Goal: Book appointment/travel/reservation

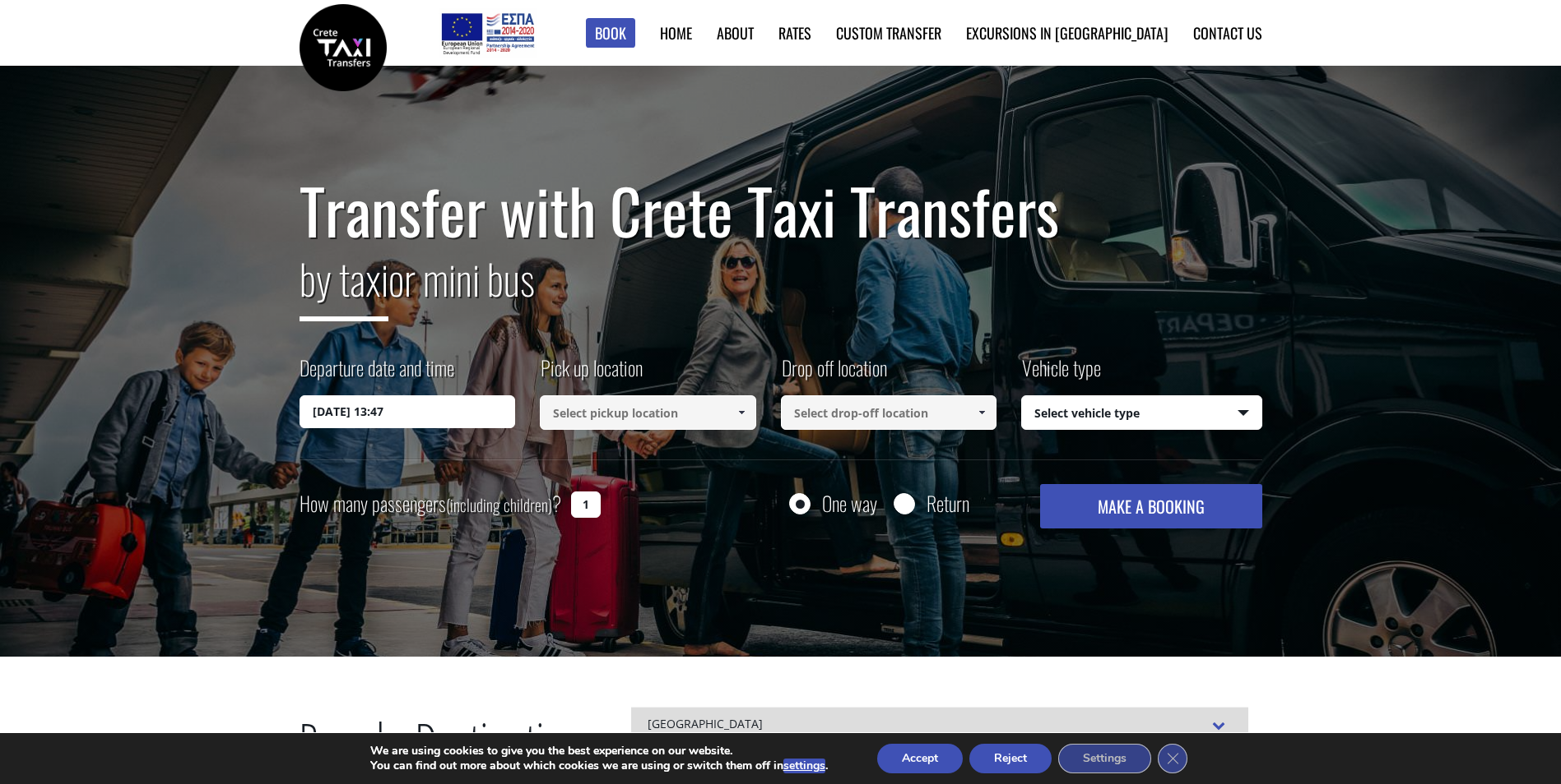
click at [486, 413] on input "[DATE] 13:47" at bounding box center [408, 411] width 217 height 33
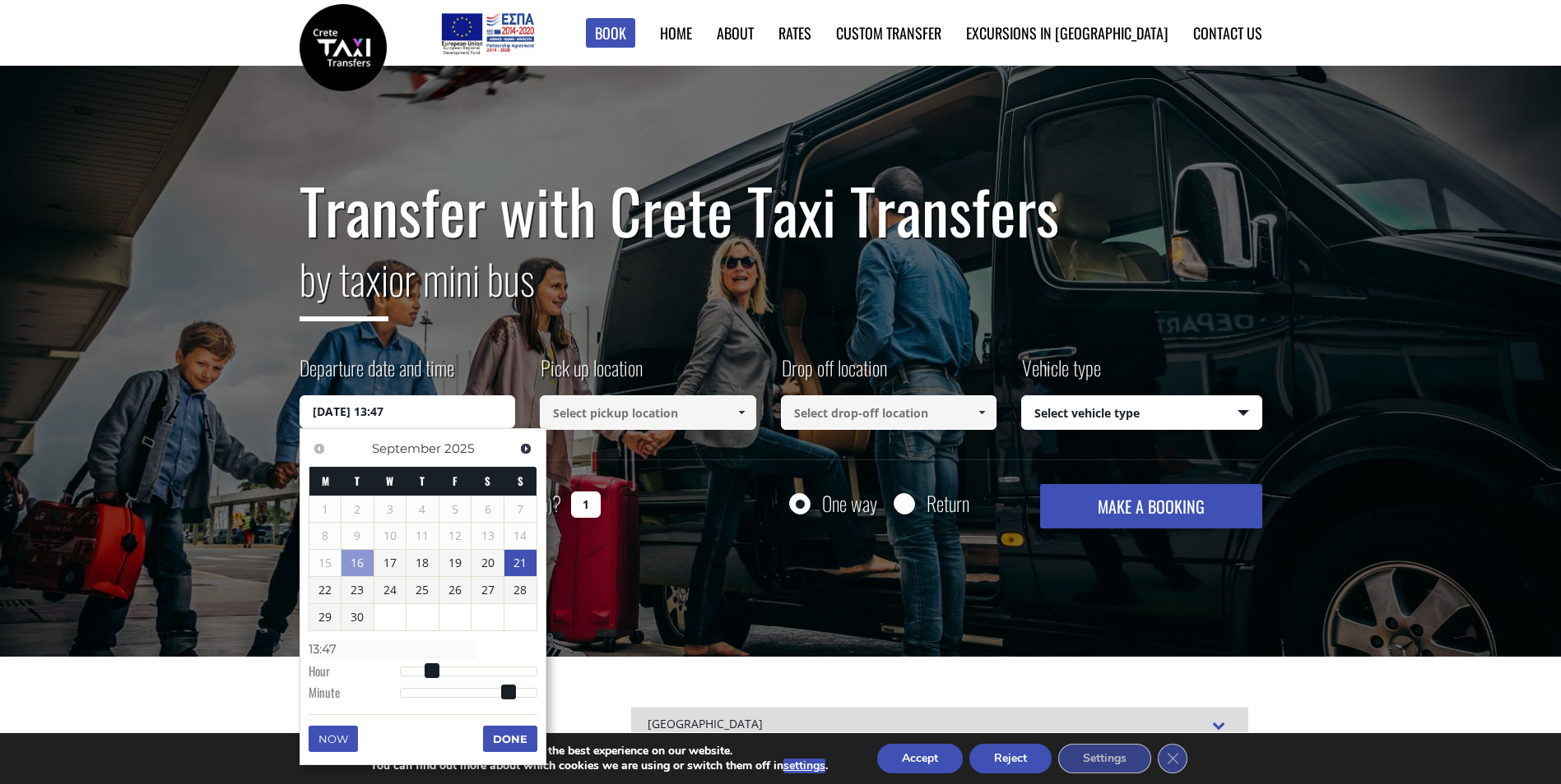
click at [516, 570] on link "21" at bounding box center [520, 563] width 32 height 26
drag, startPoint x: 392, startPoint y: 669, endPoint x: 423, endPoint y: 672, distance: 31.1
click at [423, 672] on dl "Time 00:00 Hour Minute Second Millisecond Microsecond Time Zone -1200 -1100 -10…" at bounding box center [423, 671] width 229 height 70
type input "[DATE] 01:00"
type input "01:00"
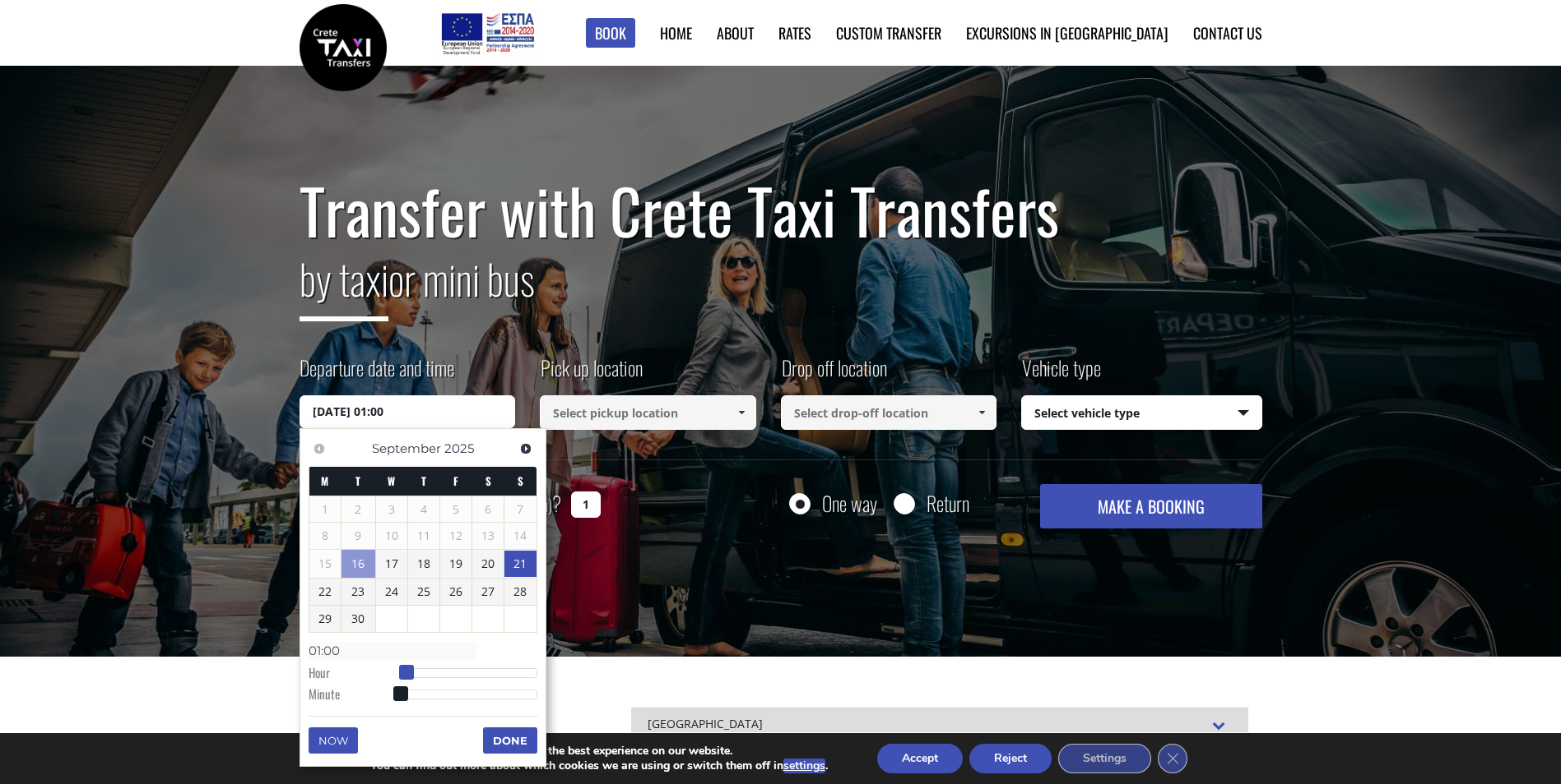
type input "[DATE] 02:00"
type input "02:00"
type input "[DATE] 03:00"
type input "03:00"
type input "[DATE] 05:00"
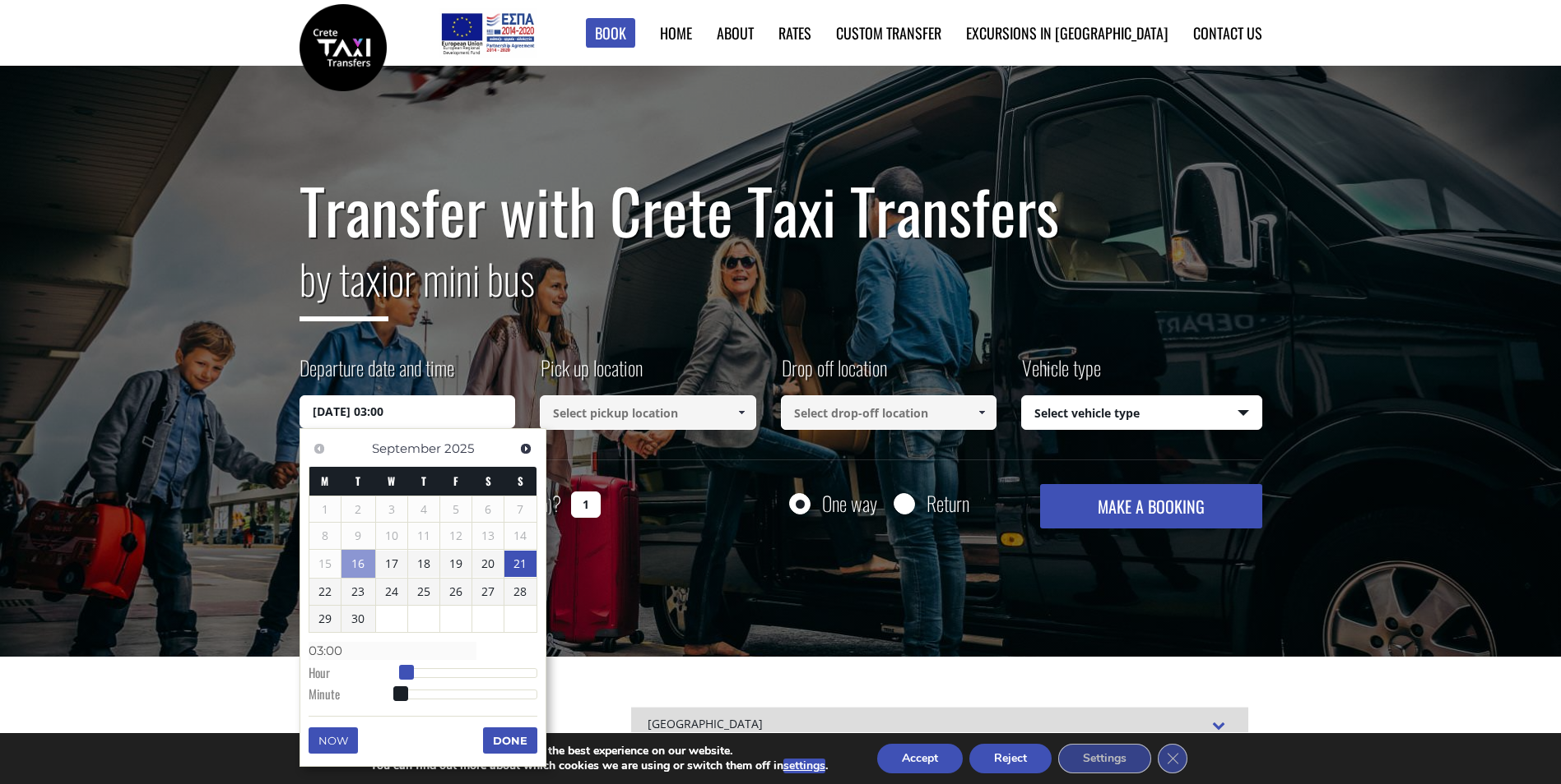
type input "05:00"
type input "[DATE] 06:00"
type input "06:00"
type input "[DATE] 07:00"
type input "07:00"
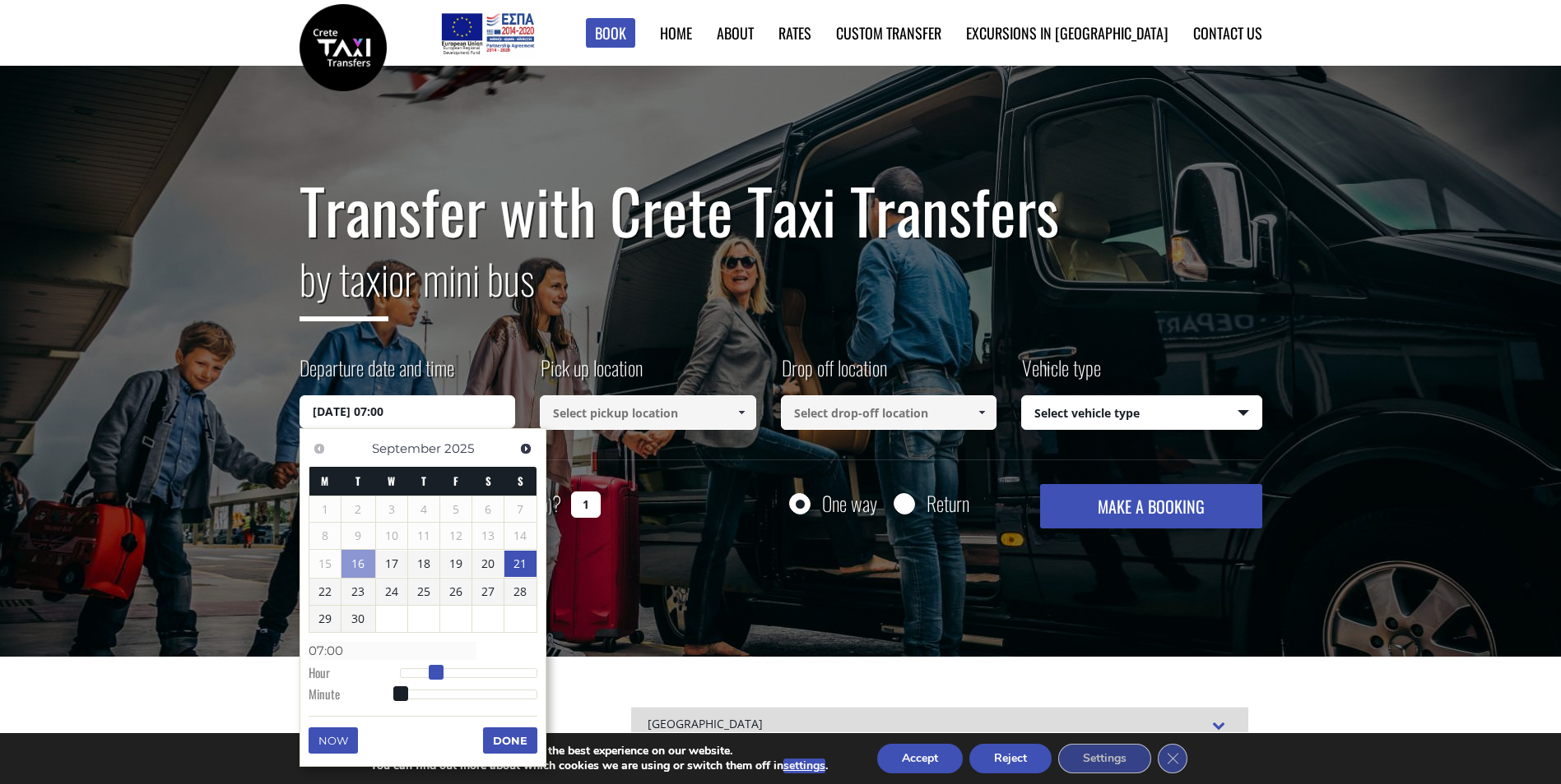
type input "[DATE] 08:00"
type input "08:00"
type input "[DATE] 09:00"
type input "09:00"
type input "[DATE] 10:00"
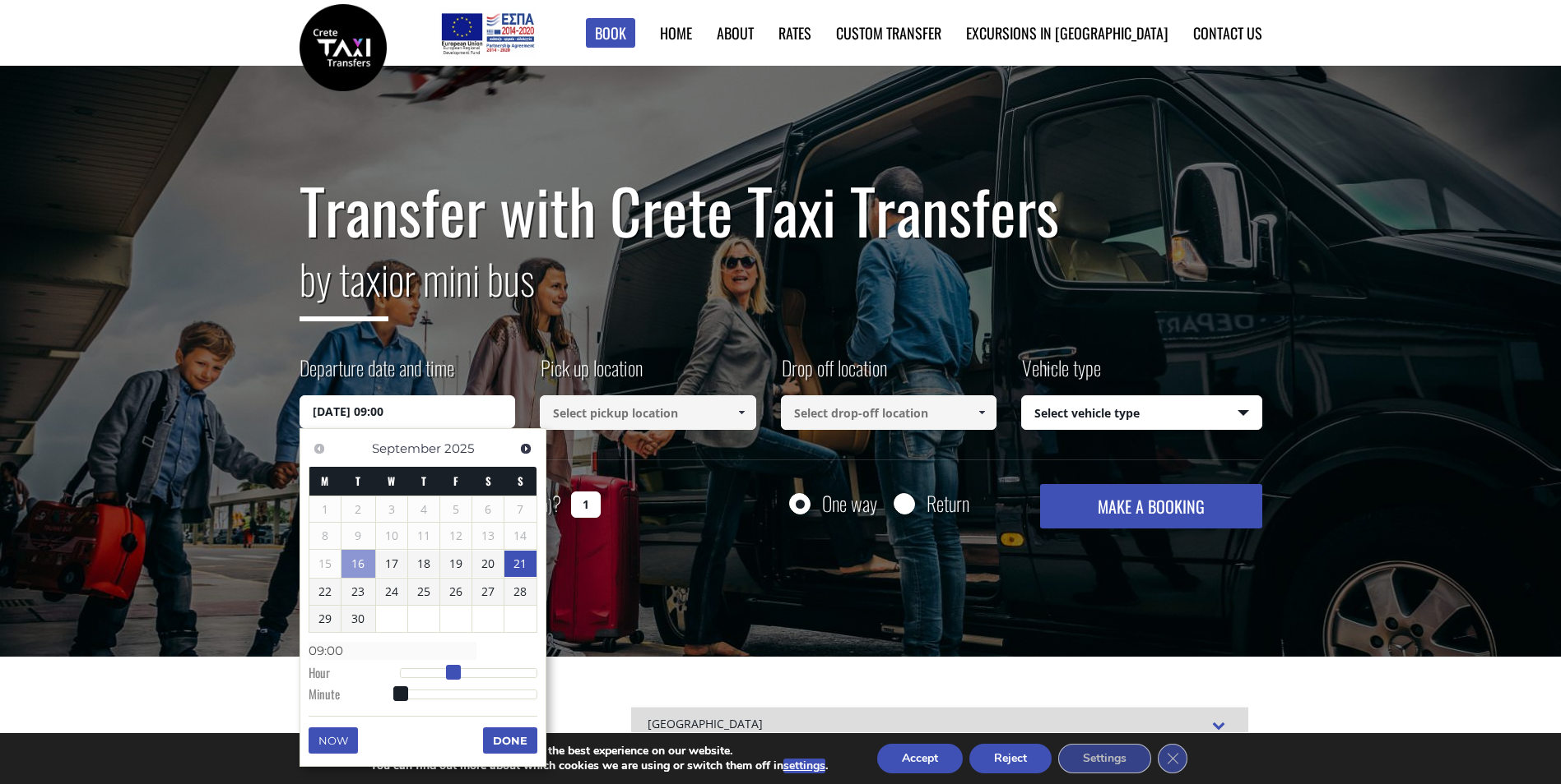
type input "10:00"
type input "[DATE] 11:00"
type input "11:00"
type input "[DATE] 12:00"
type input "12:00"
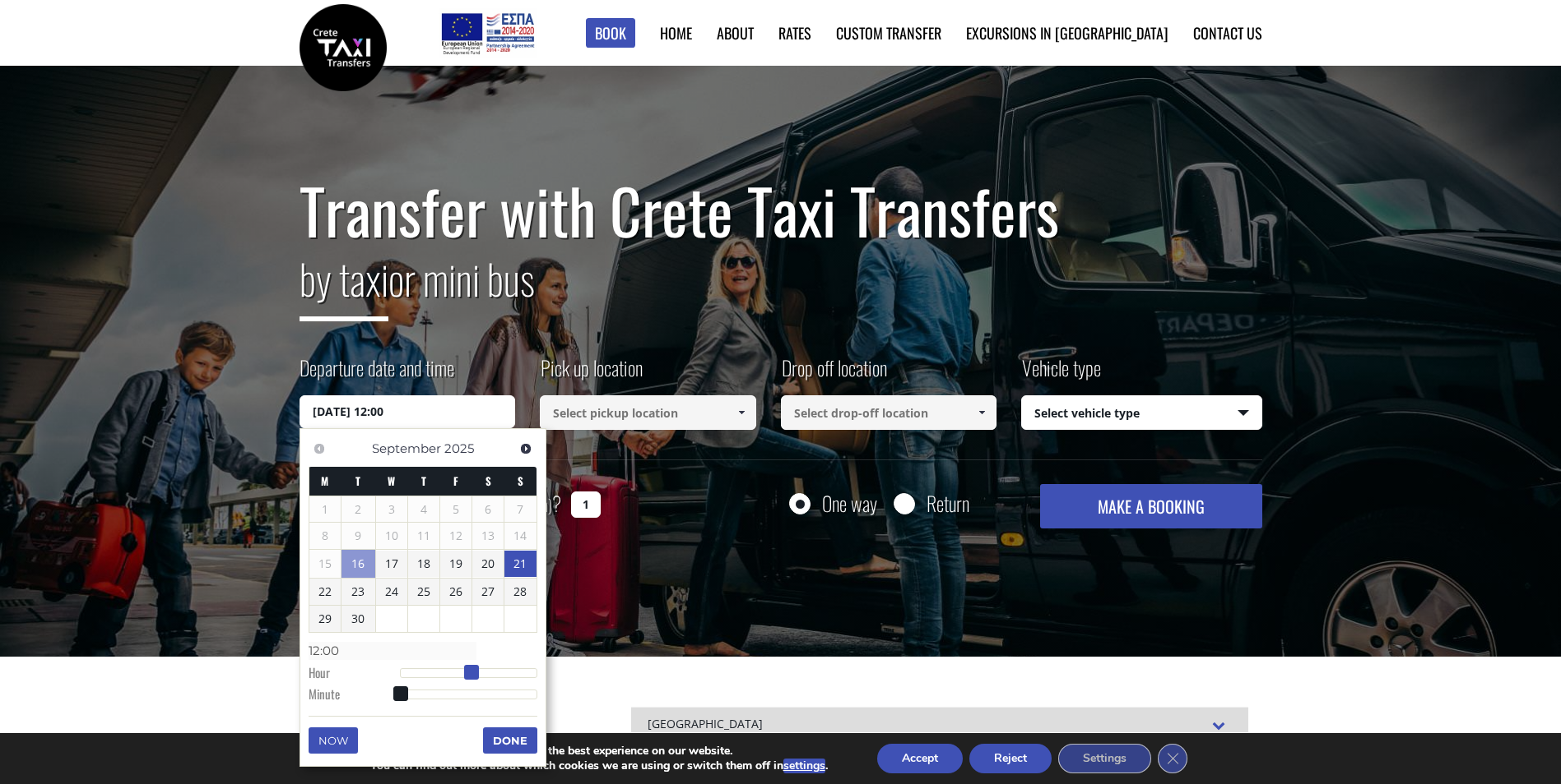
type input "[DATE] 13:00"
type input "13:00"
type input "[DATE] 14:00"
type input "14:00"
type input "[DATE] 15:00"
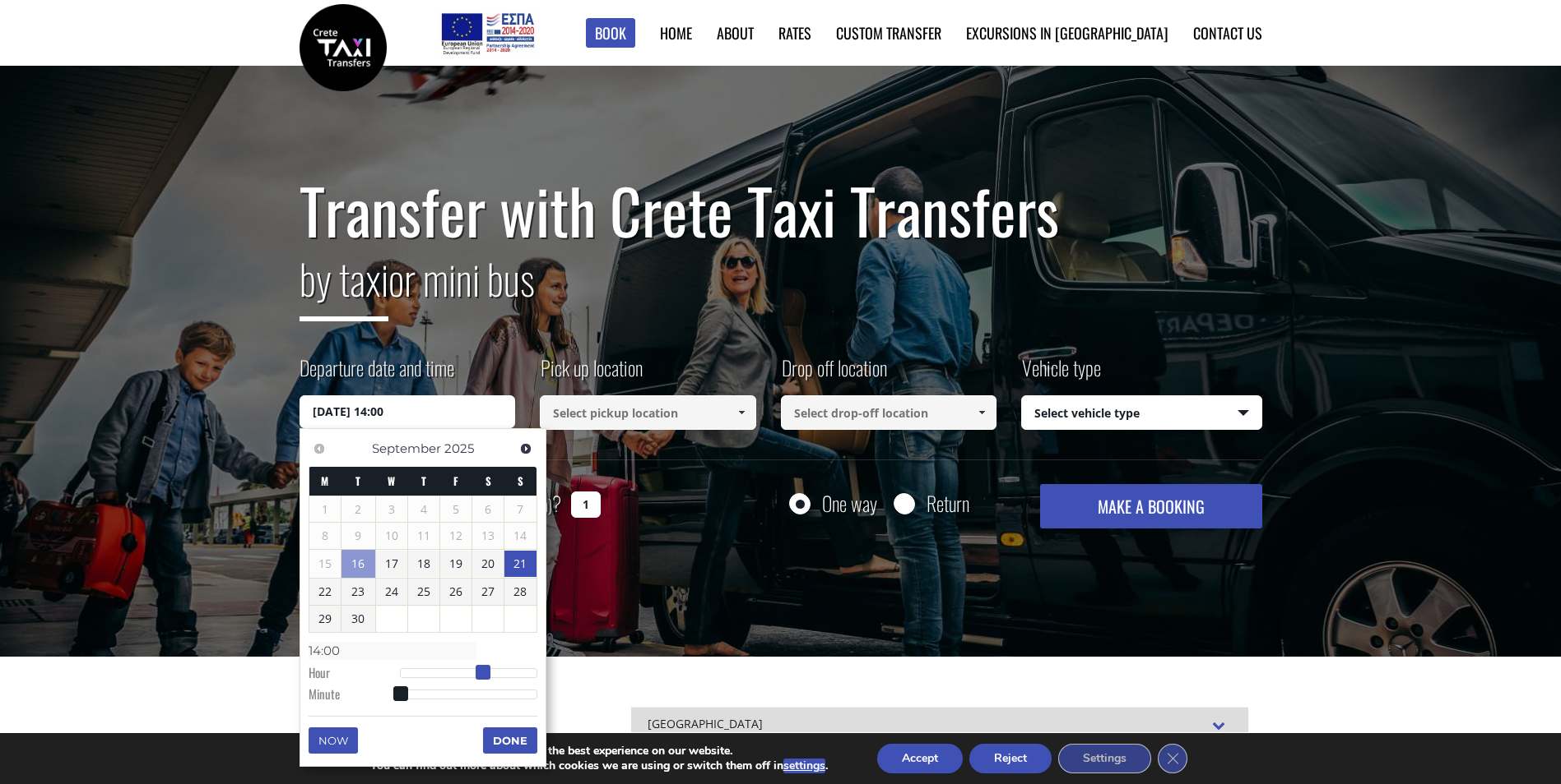
type input "15:00"
type input "[DATE] 16:00"
type input "16:00"
type input "[DATE] 17:00"
type input "17:00"
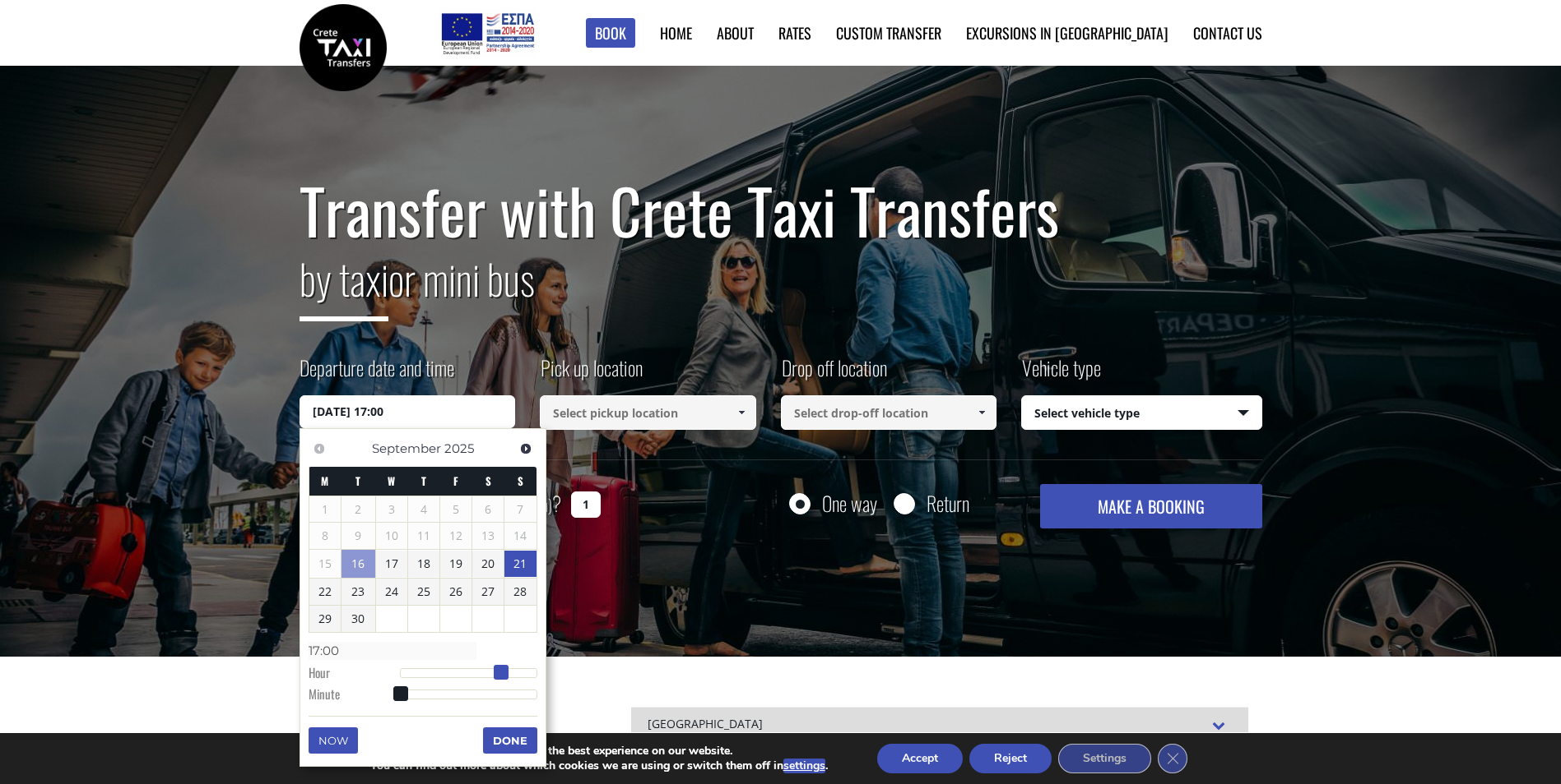
type input "[DATE] 18:00"
type input "18:00"
type input "[DATE] 19:00"
type input "19:00"
type input "[DATE] 20:00"
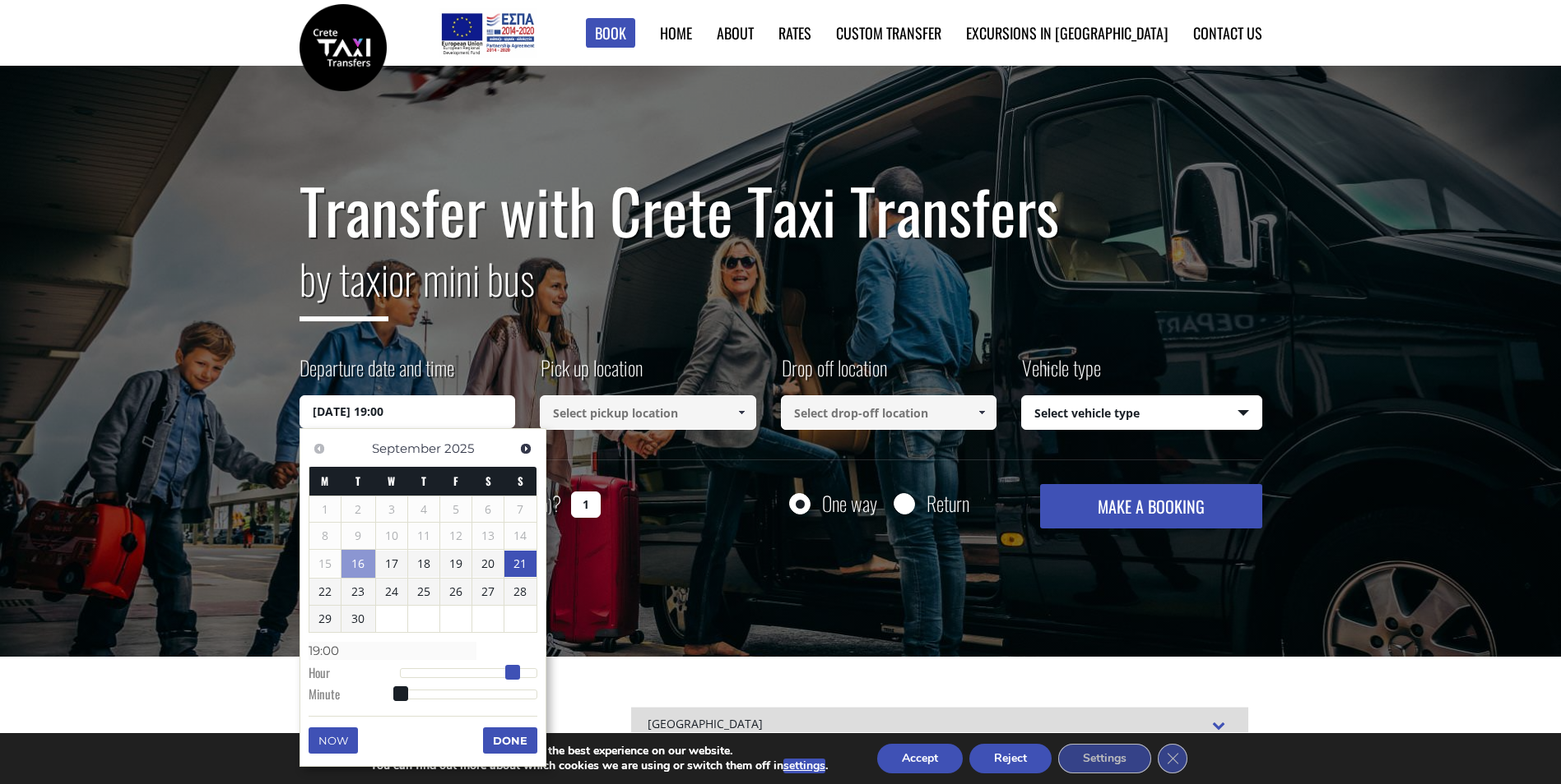
type input "20:00"
type input "[DATE] 21:00"
type input "21:00"
type input "[DATE] 22:00"
type input "22:00"
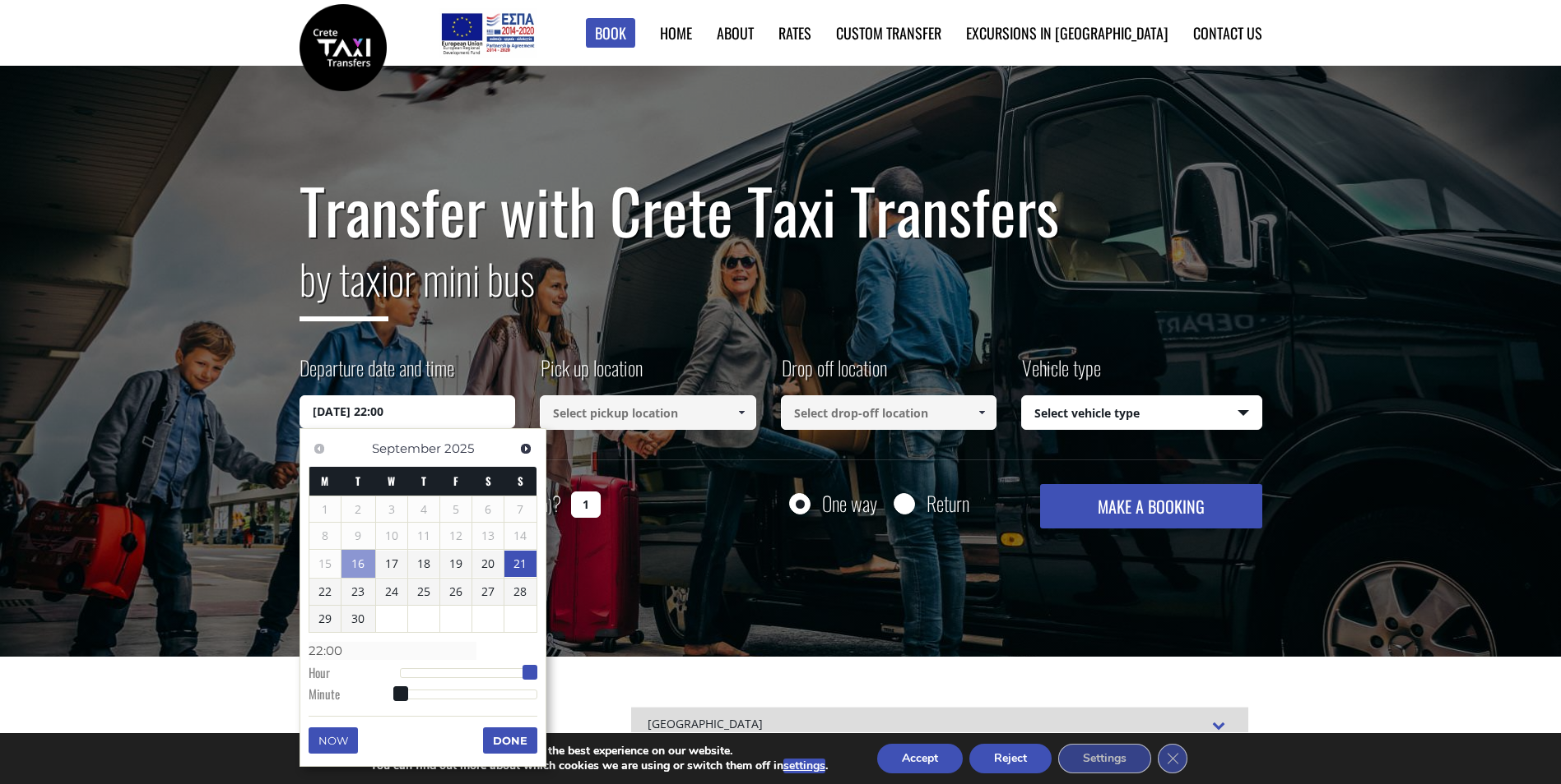
type input "[DATE] 23:00"
type input "23:00"
drag, startPoint x: 397, startPoint y: 674, endPoint x: 539, endPoint y: 674, distance: 142.0
click at [539, 674] on span at bounding box center [536, 672] width 15 height 15
click at [505, 741] on button "Done" at bounding box center [511, 741] width 55 height 26
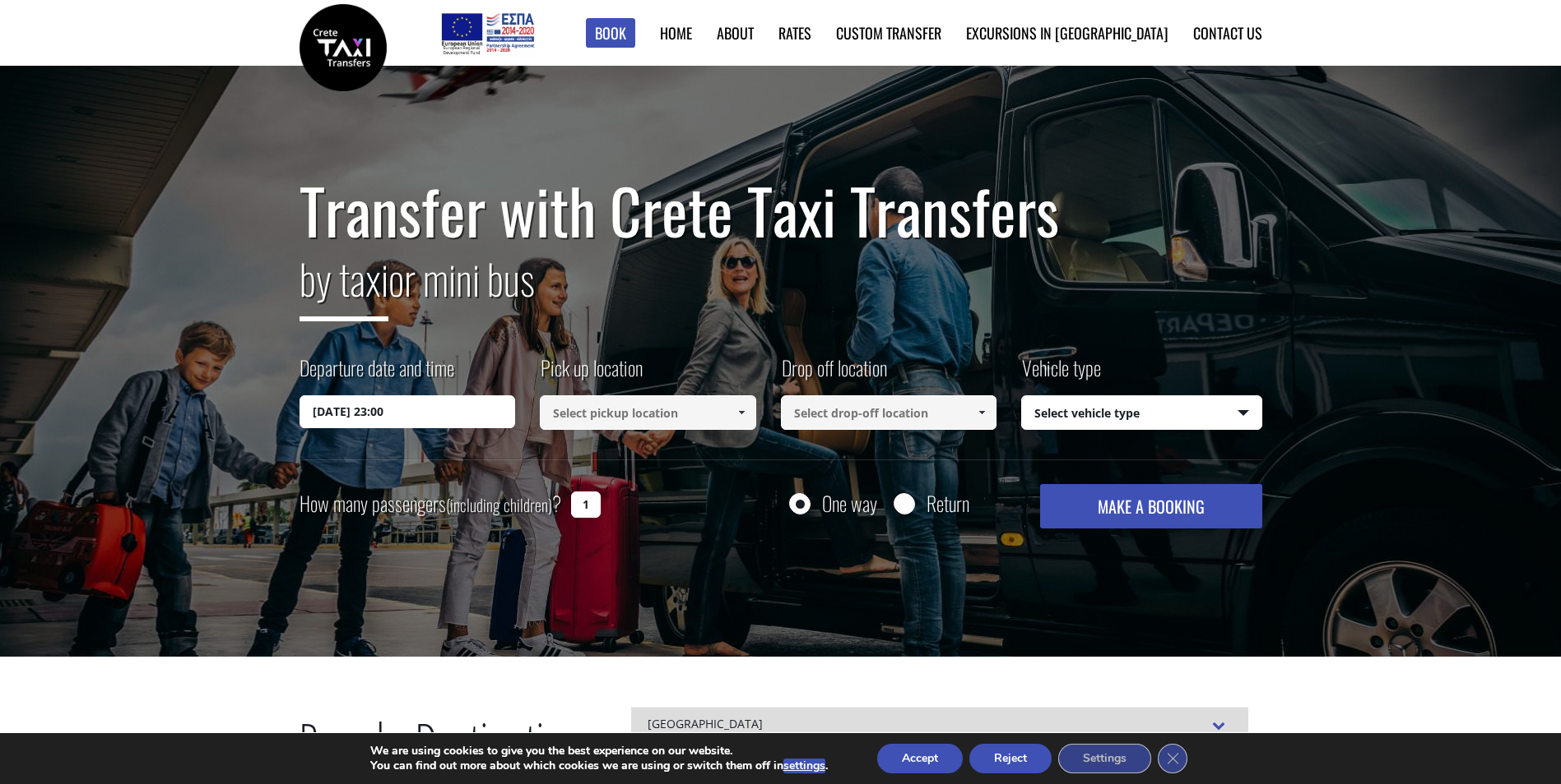
click at [746, 412] on span at bounding box center [740, 413] width 13 height 13
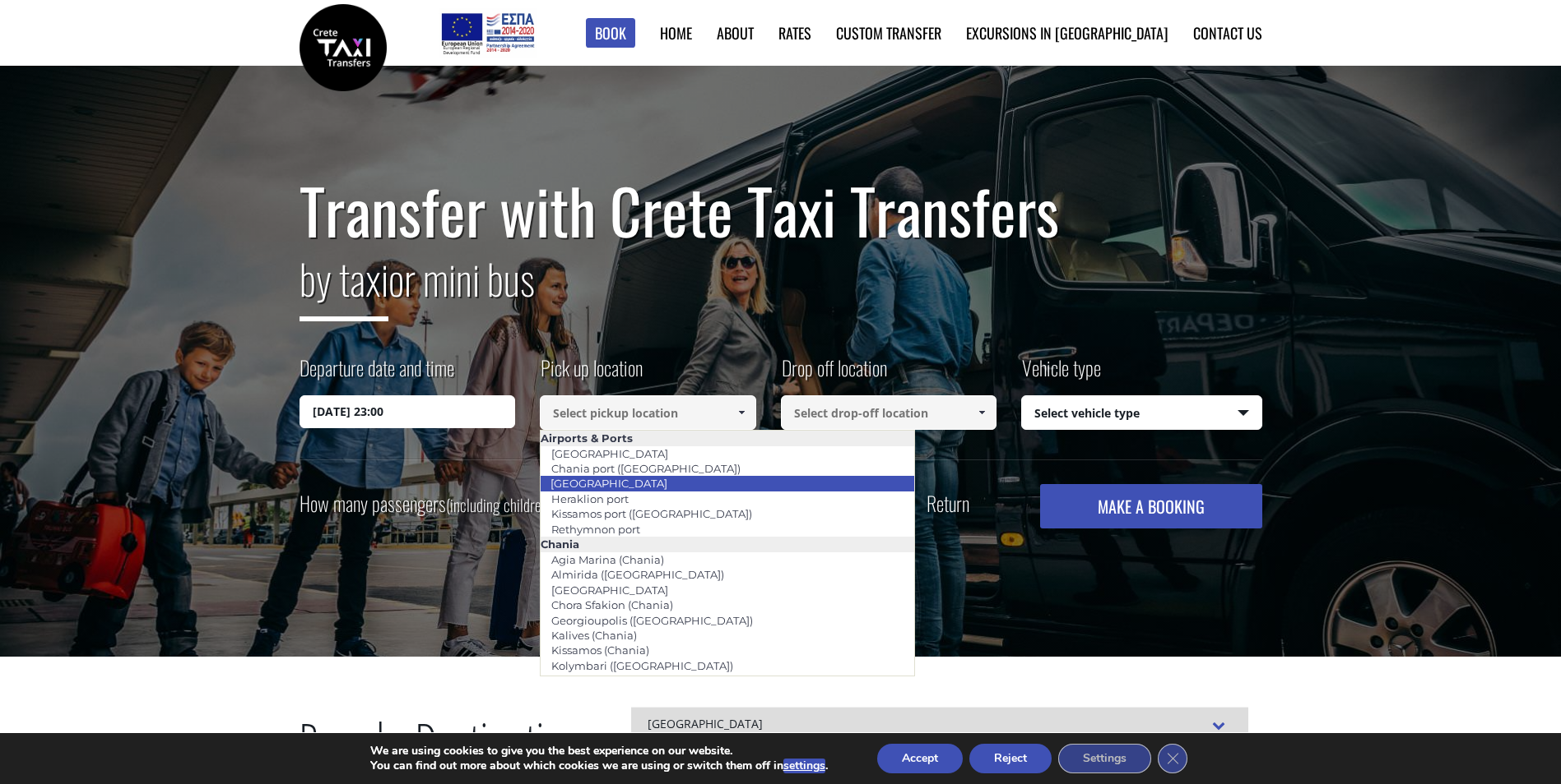
click at [703, 480] on li "[GEOGRAPHIC_DATA]" at bounding box center [727, 483] width 373 height 15
type input "[GEOGRAPHIC_DATA]"
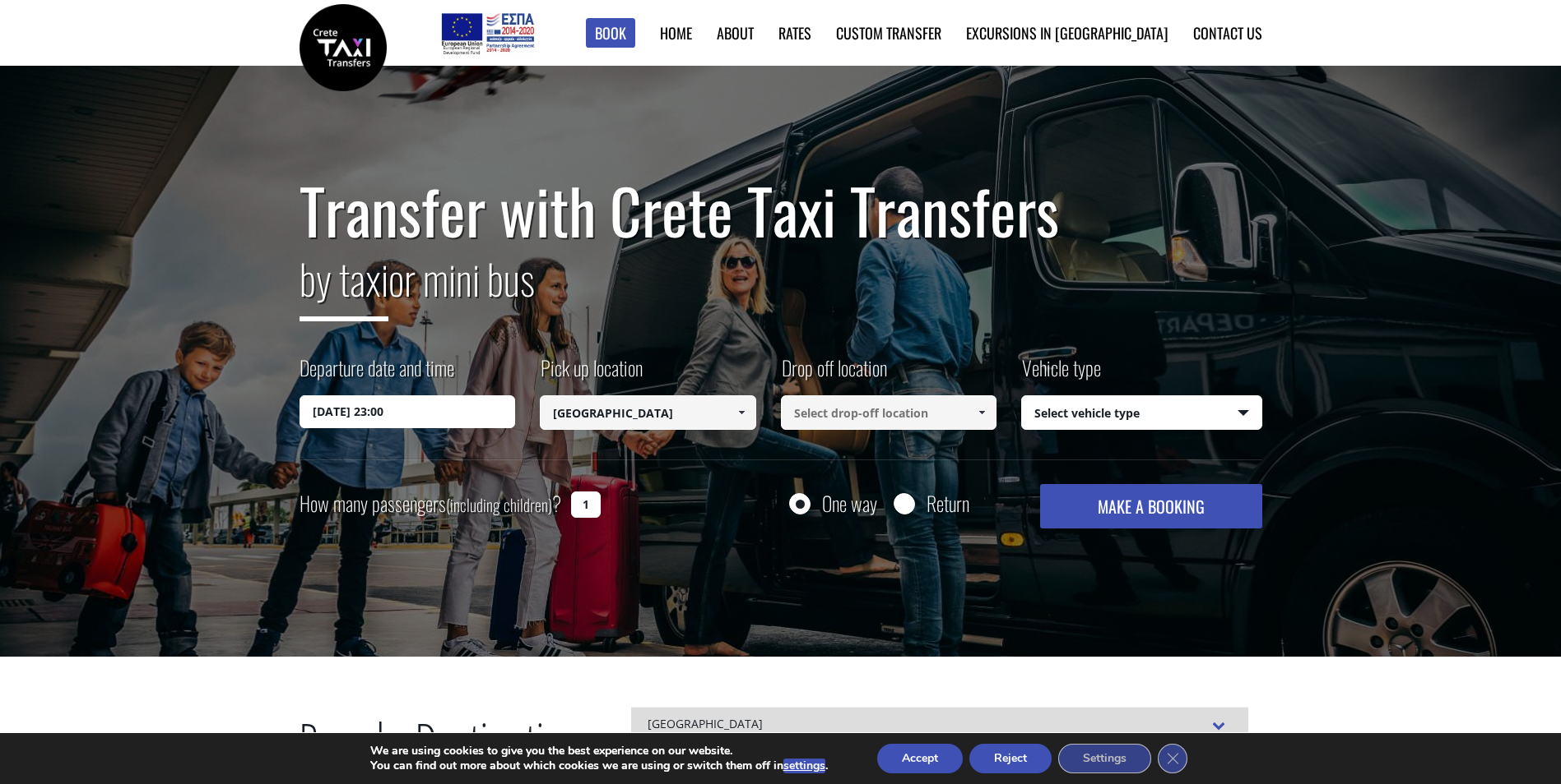
click at [973, 413] on link at bounding box center [982, 412] width 27 height 34
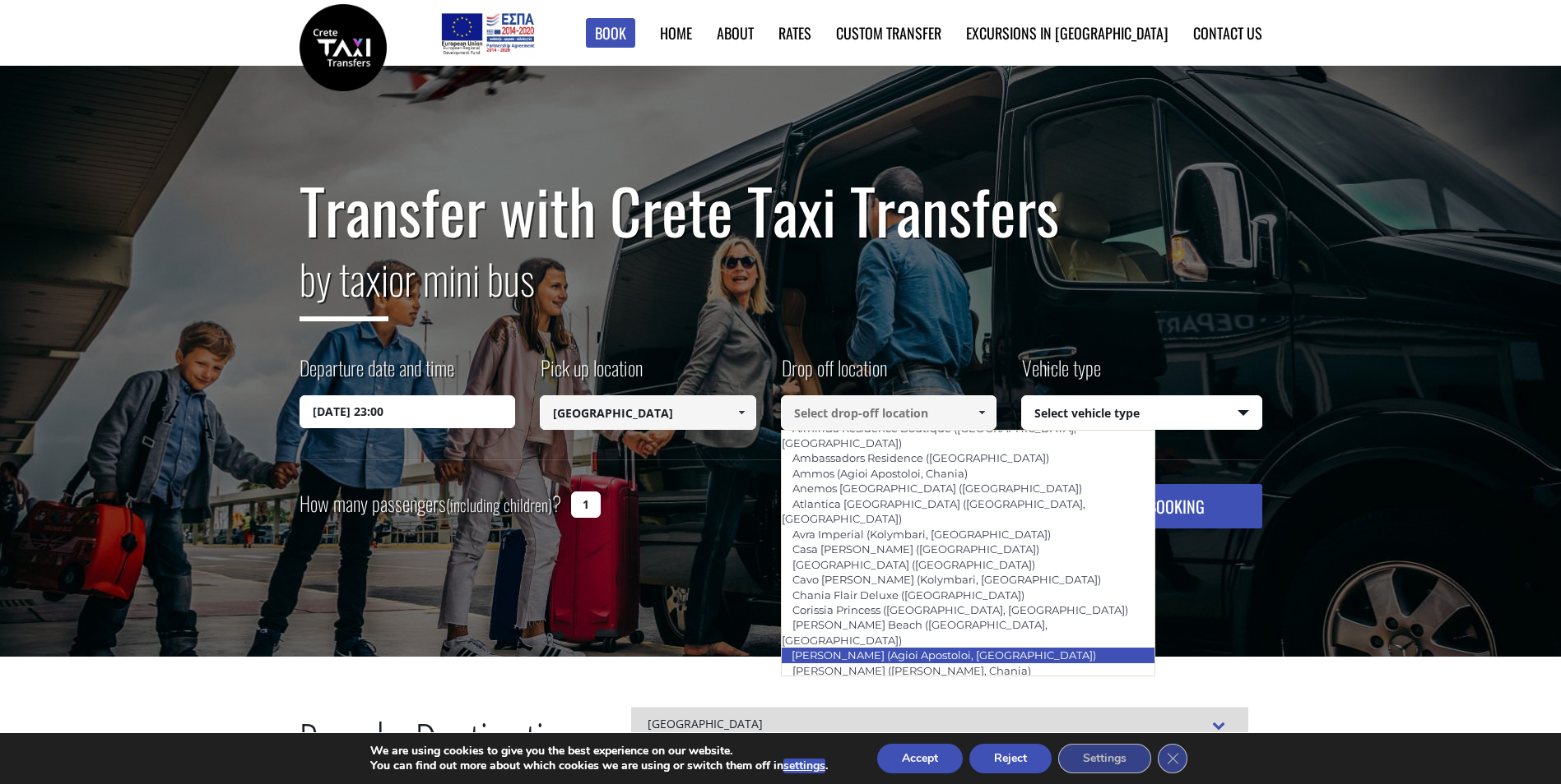
scroll to position [494, 0]
